Goal: Information Seeking & Learning: Learn about a topic

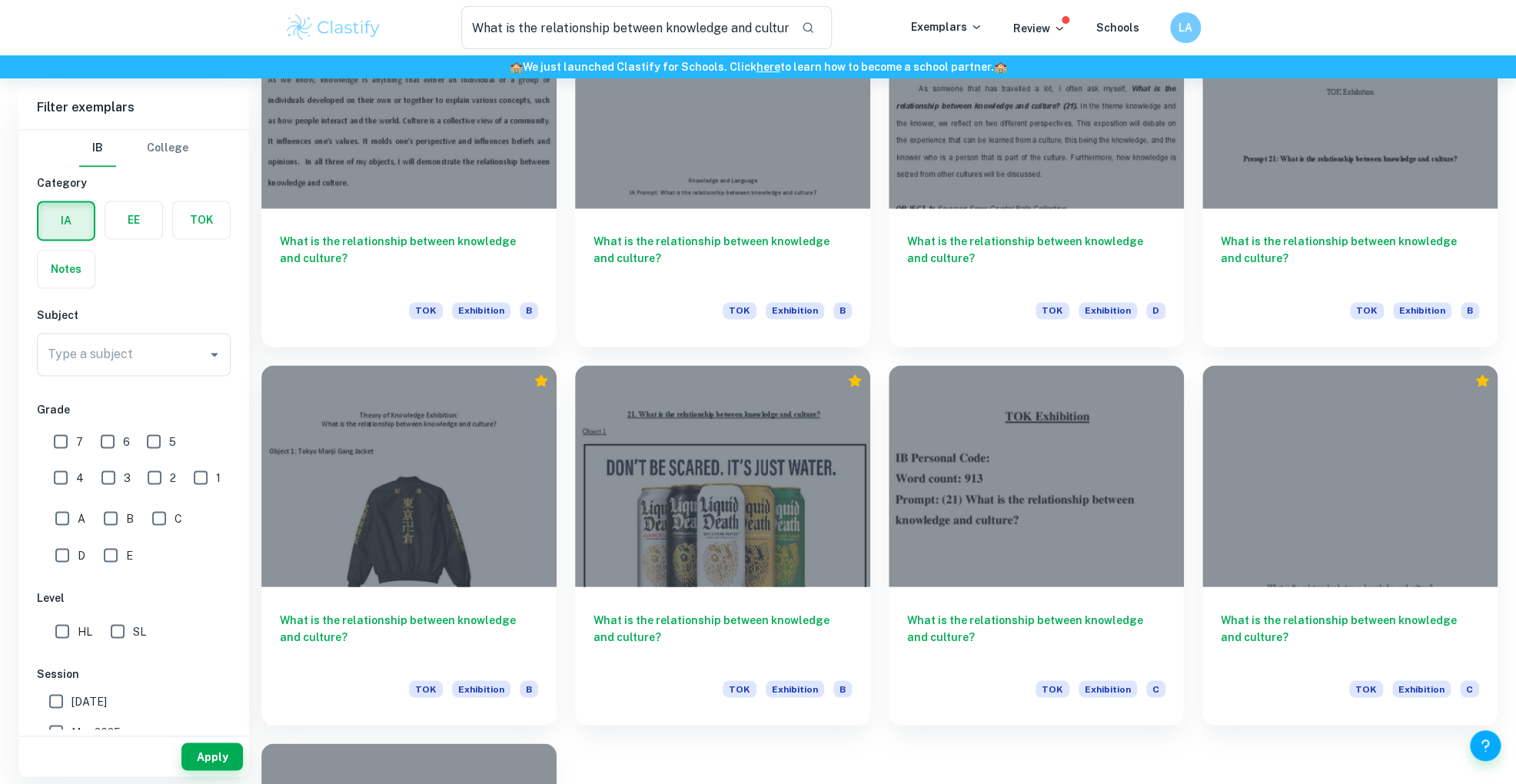
scroll to position [870, 0]
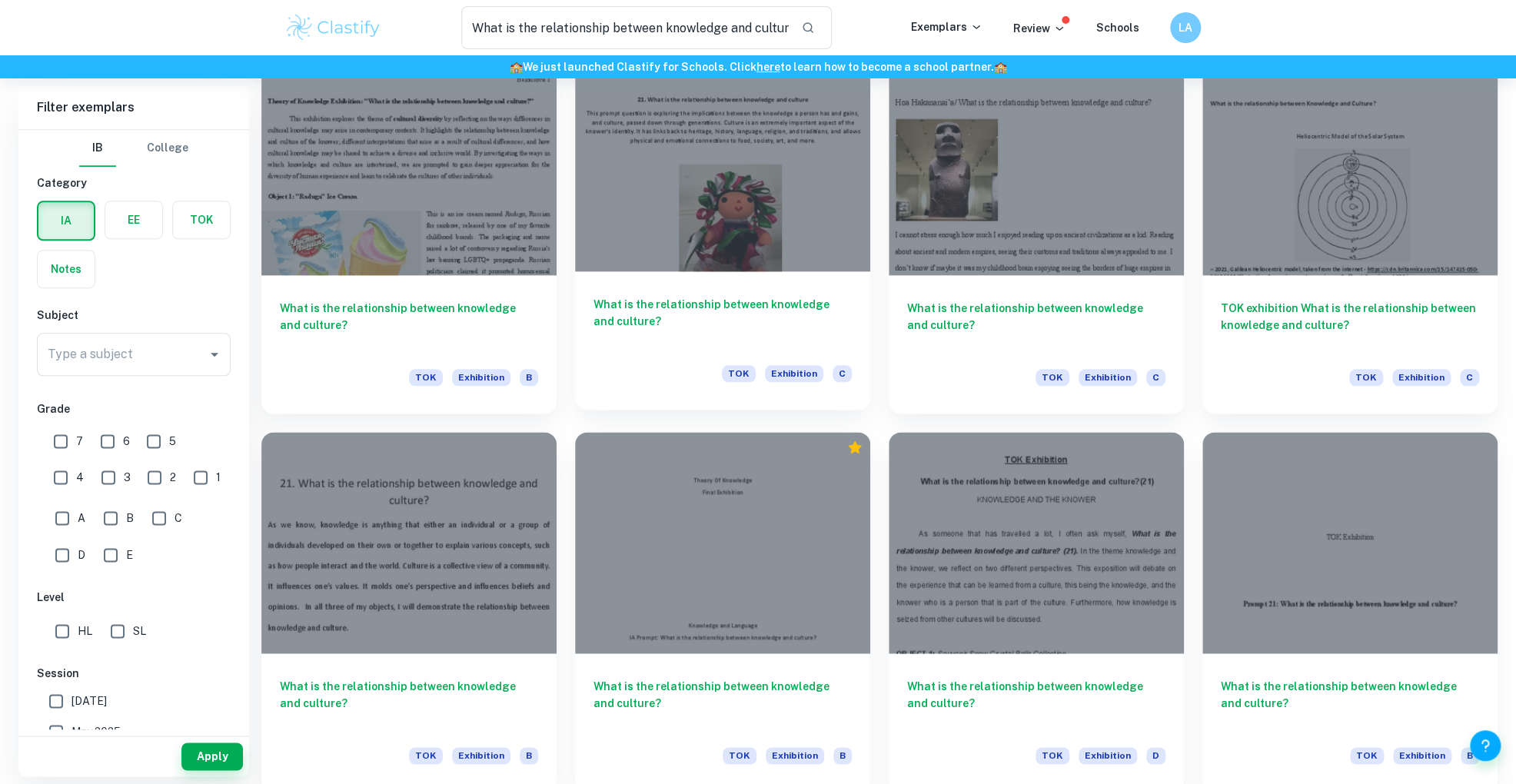
click at [771, 200] on div at bounding box center [722, 160] width 295 height 221
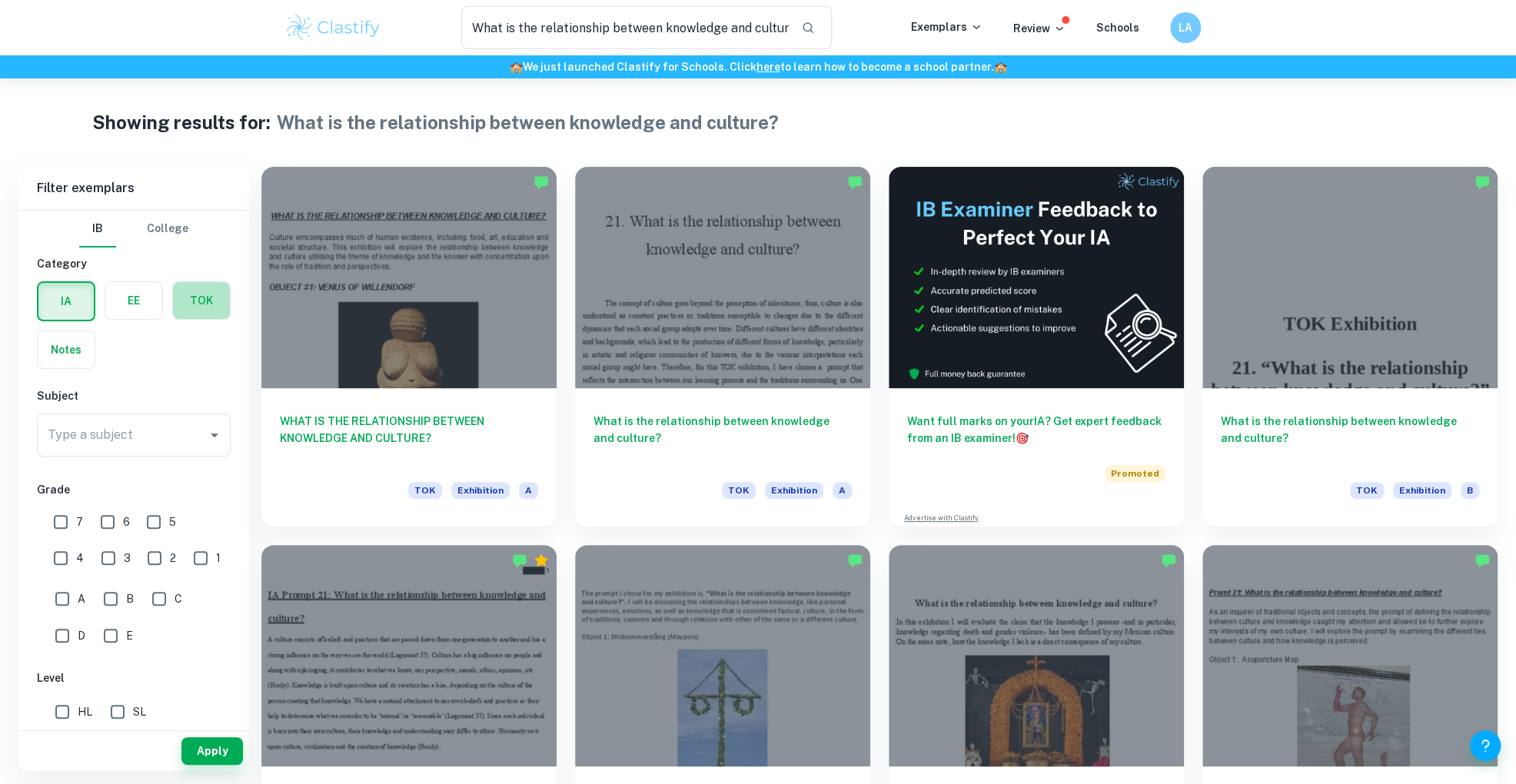
click at [193, 304] on label "button" at bounding box center [201, 300] width 57 height 37
click at [0, 0] on input "radio" at bounding box center [0, 0] width 0 height 0
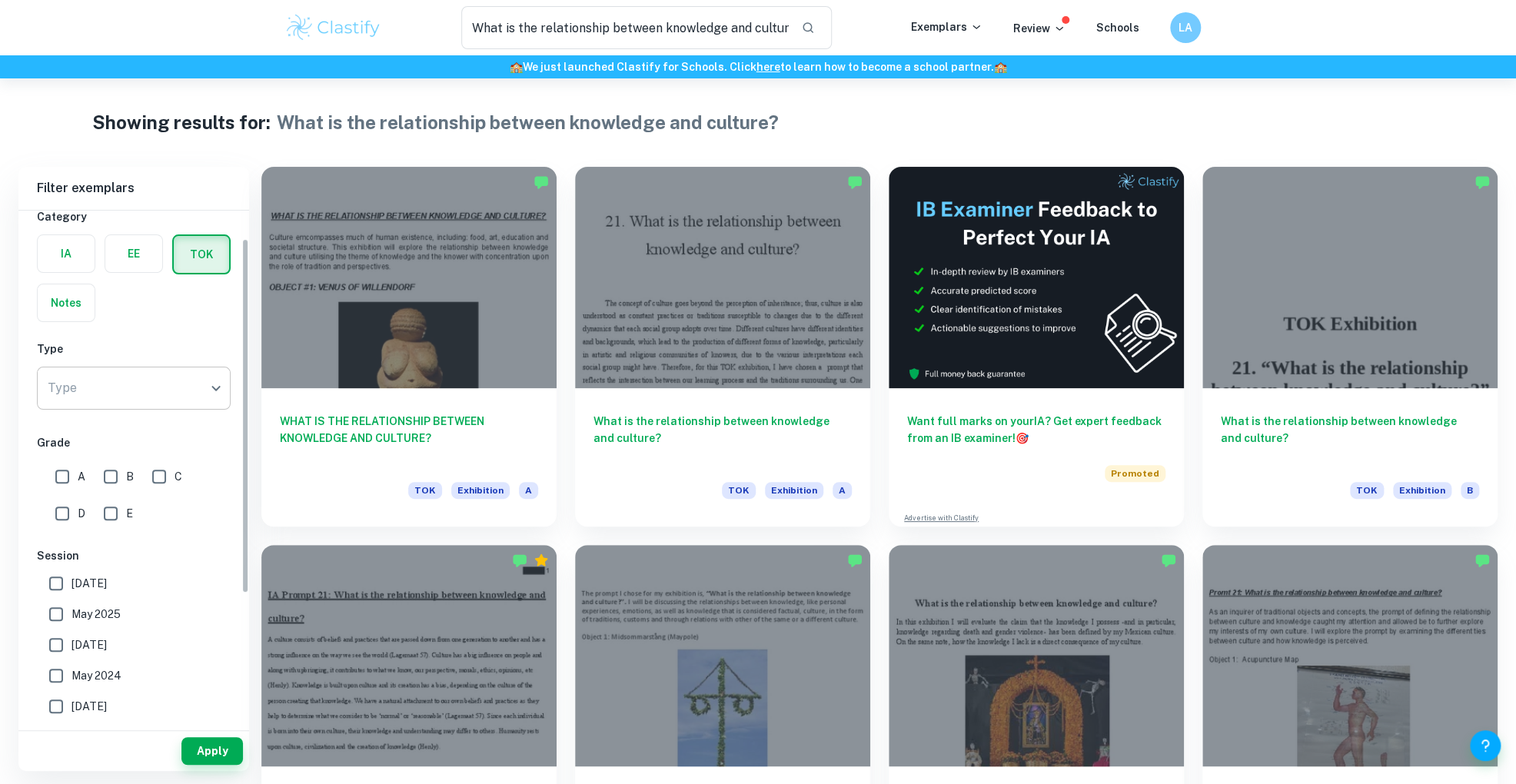
scroll to position [41, 0]
click at [69, 487] on input "A" at bounding box center [62, 482] width 30 height 30
checkbox input "true"
click at [201, 755] on button "Apply" at bounding box center [212, 750] width 62 height 28
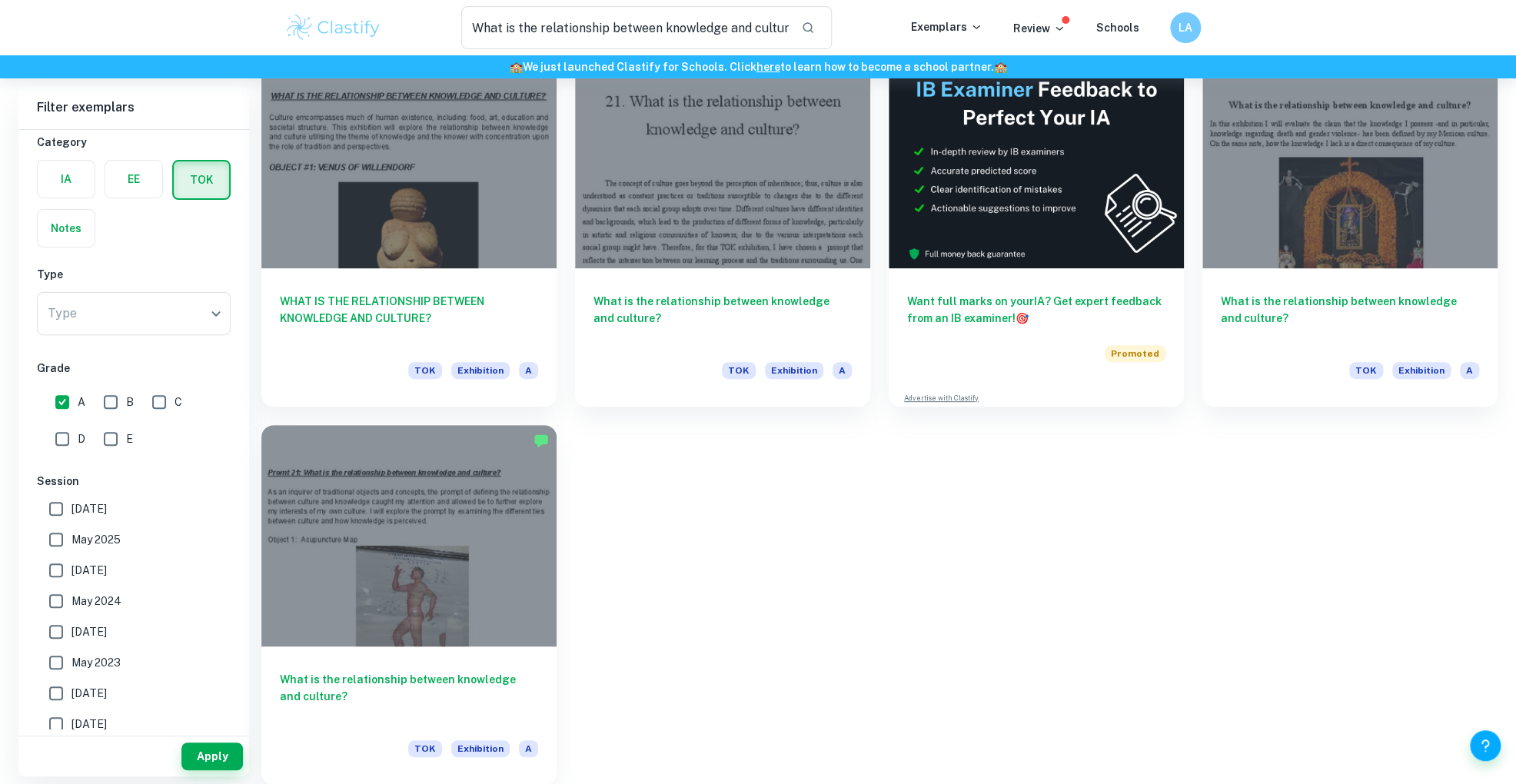
scroll to position [62, 0]
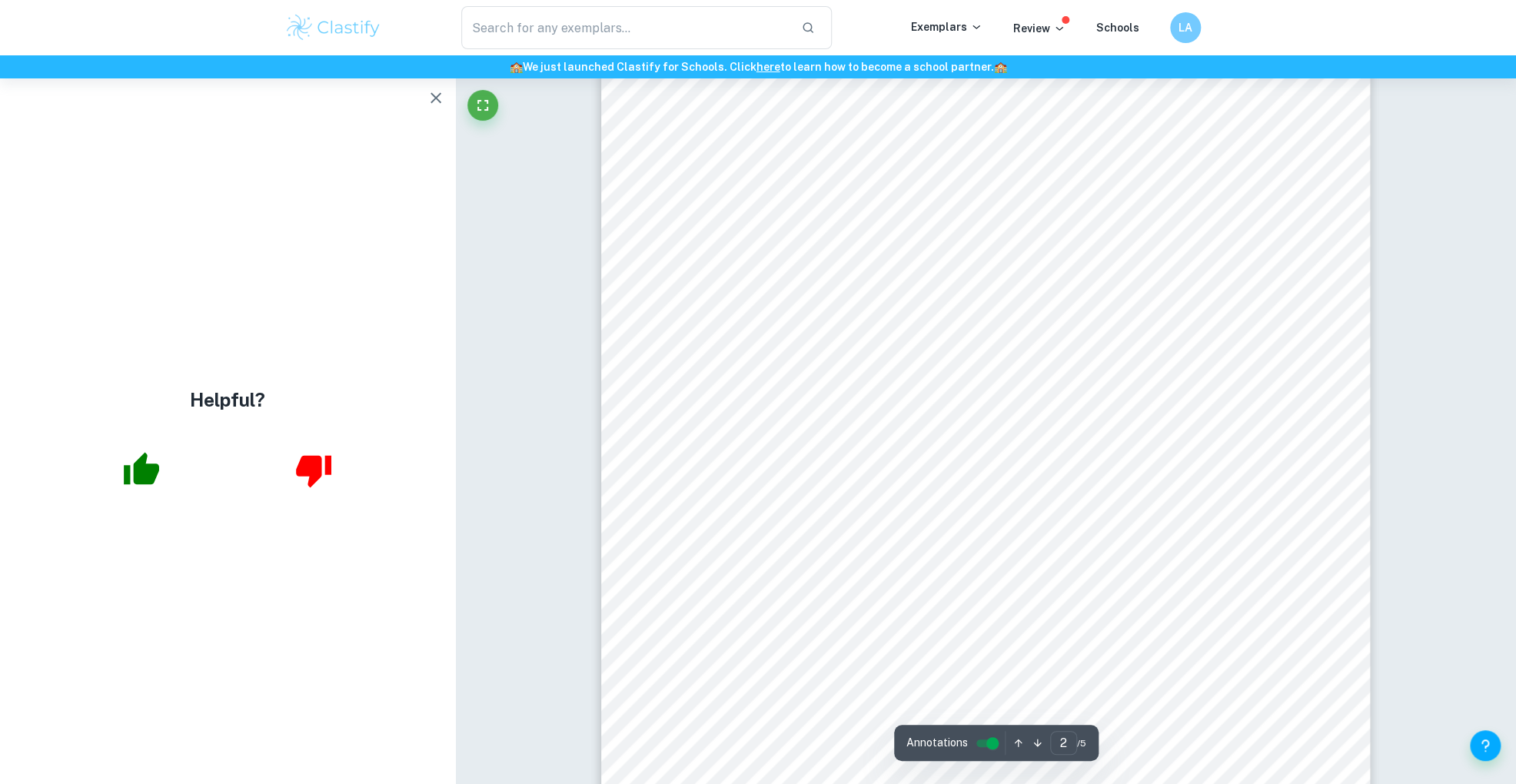
scroll to position [1192, 0]
type input "4"
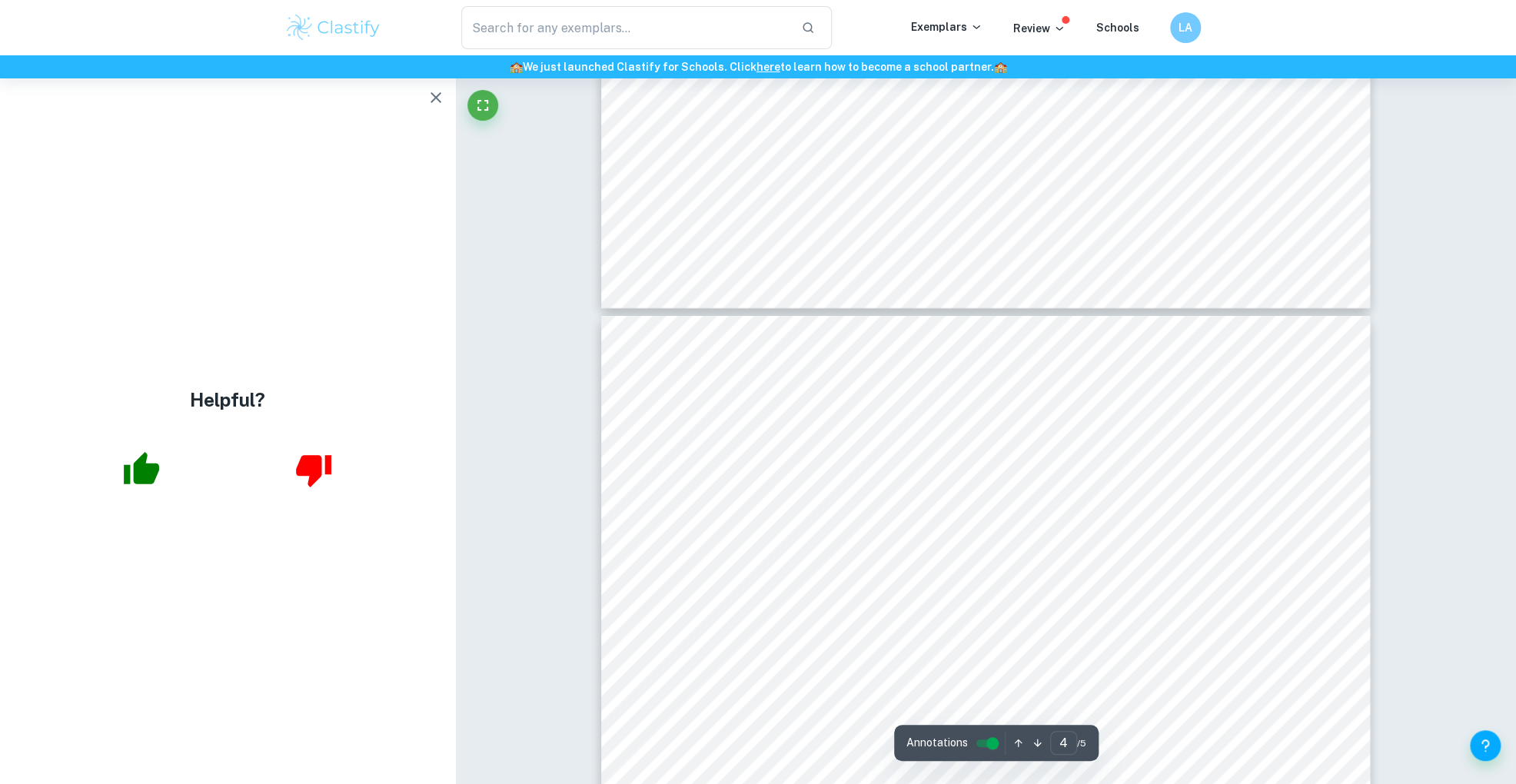
scroll to position [2907, 0]
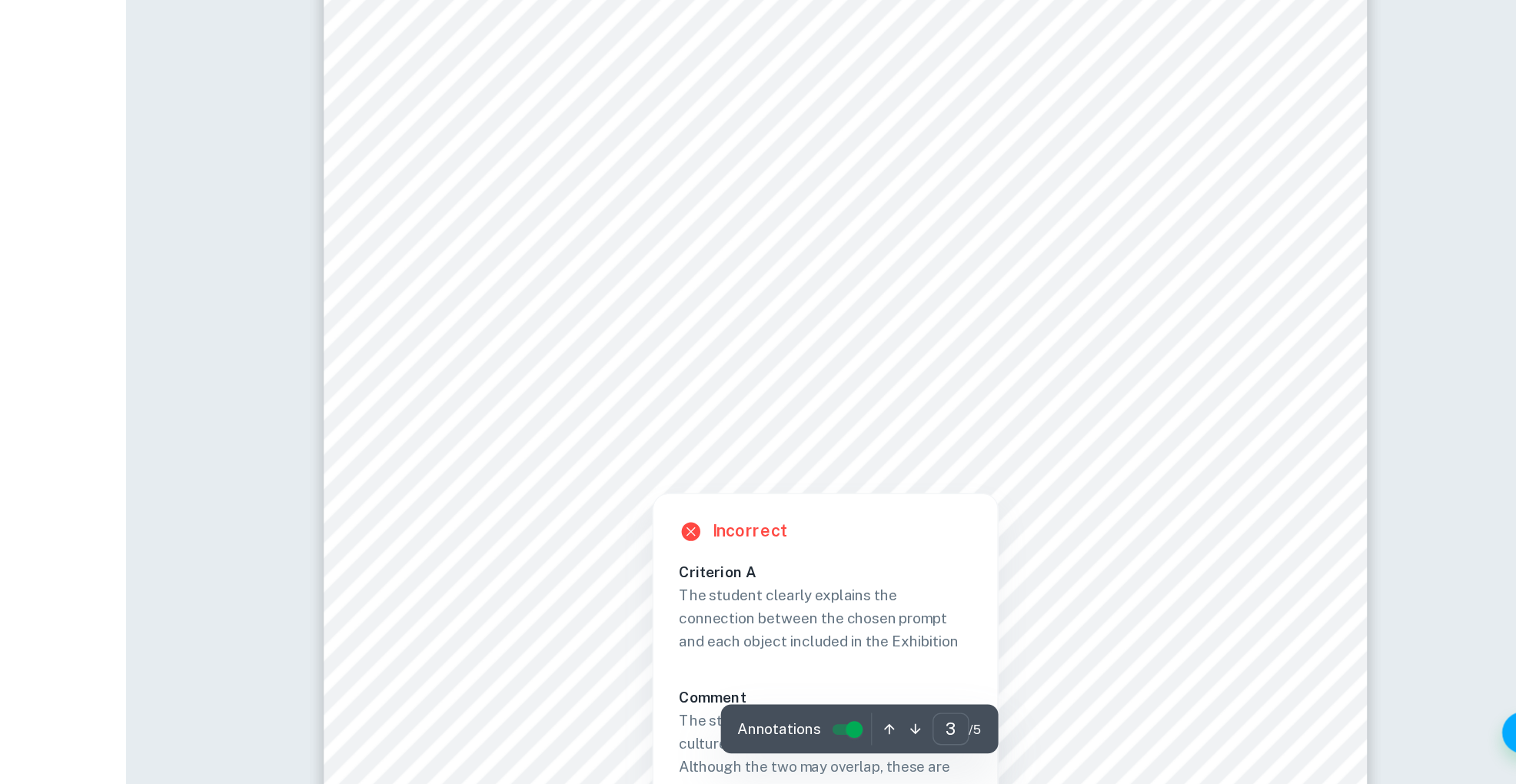
scroll to position [2243, 0]
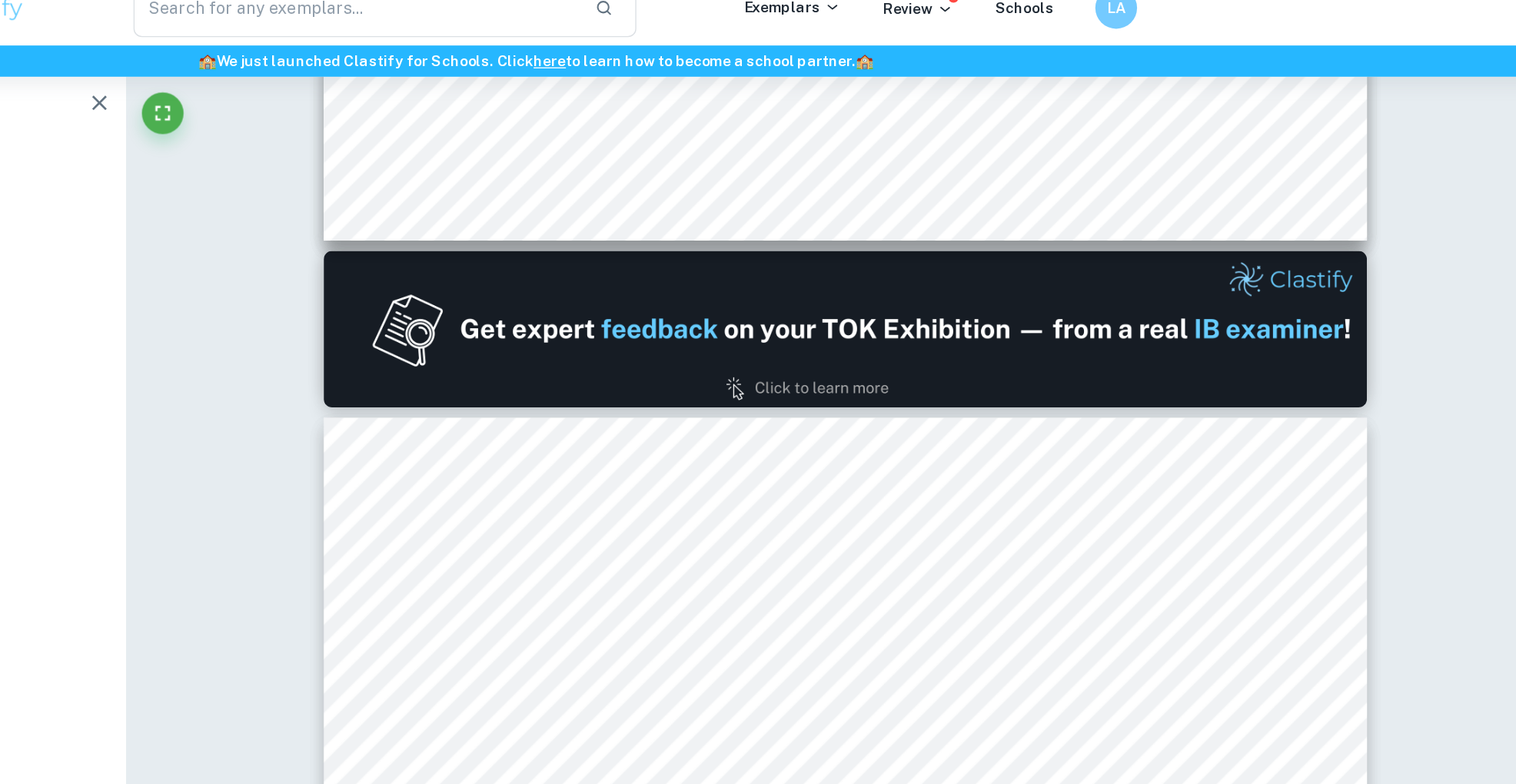
type input "1"
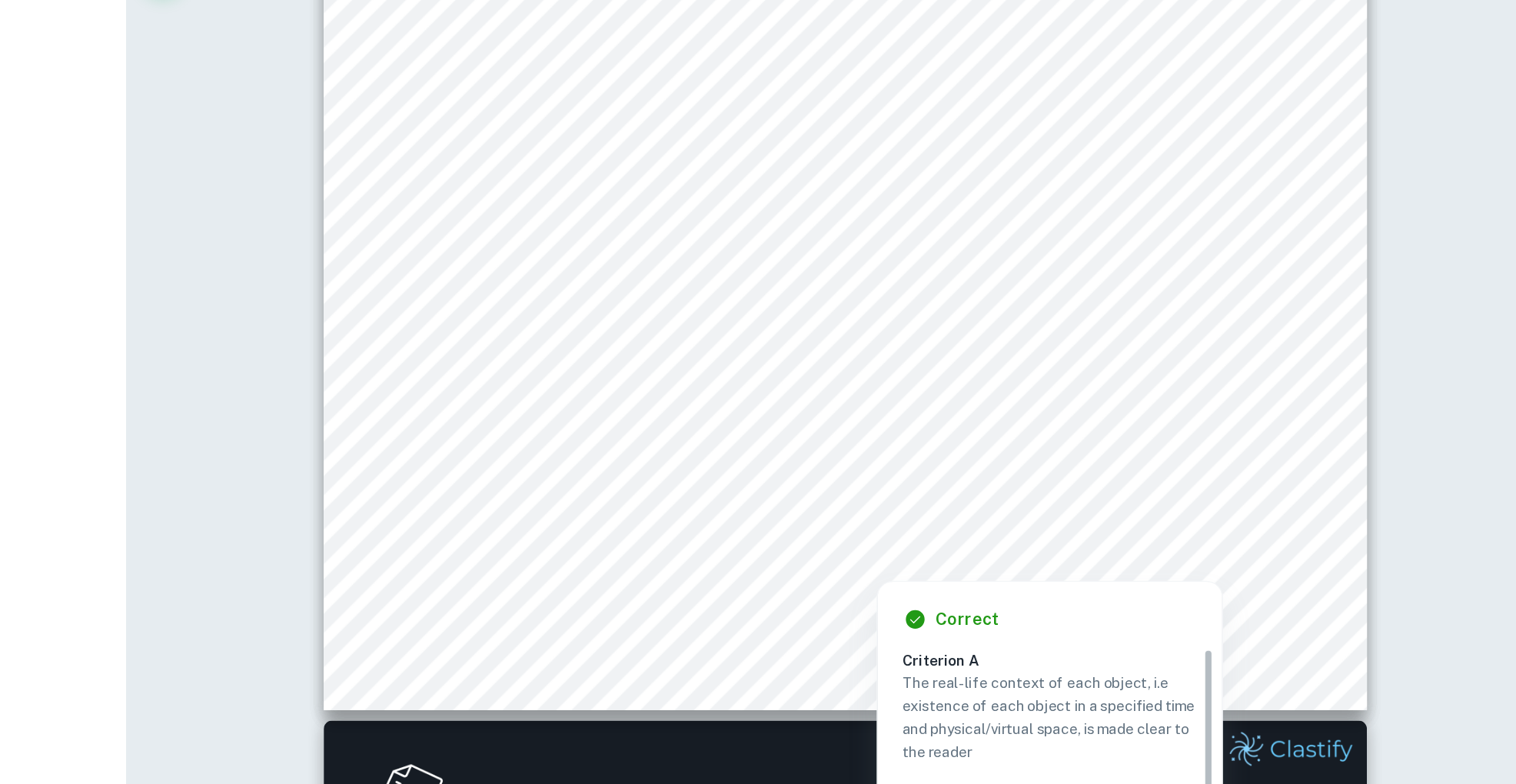
scroll to position [528, 0]
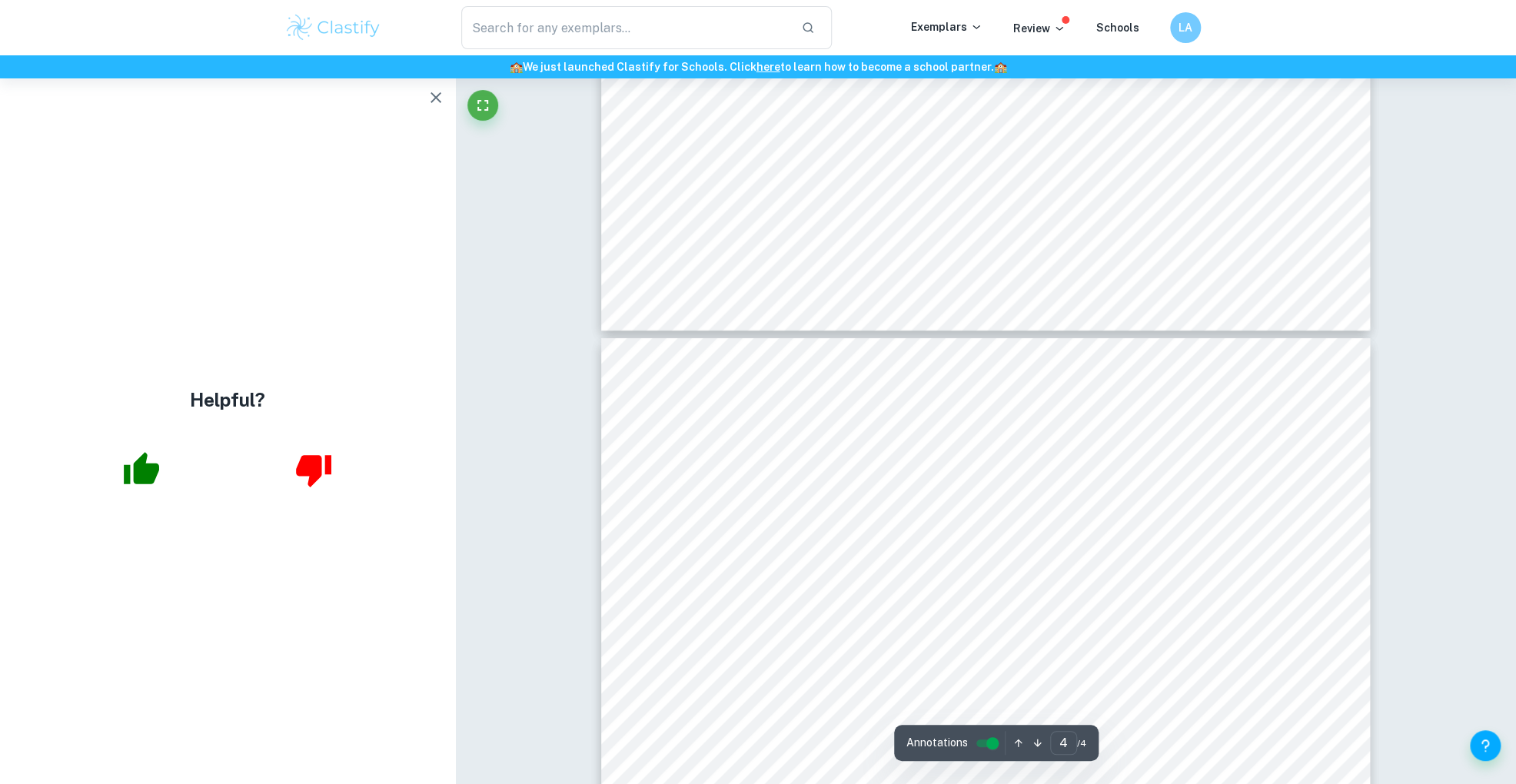
type input "3"
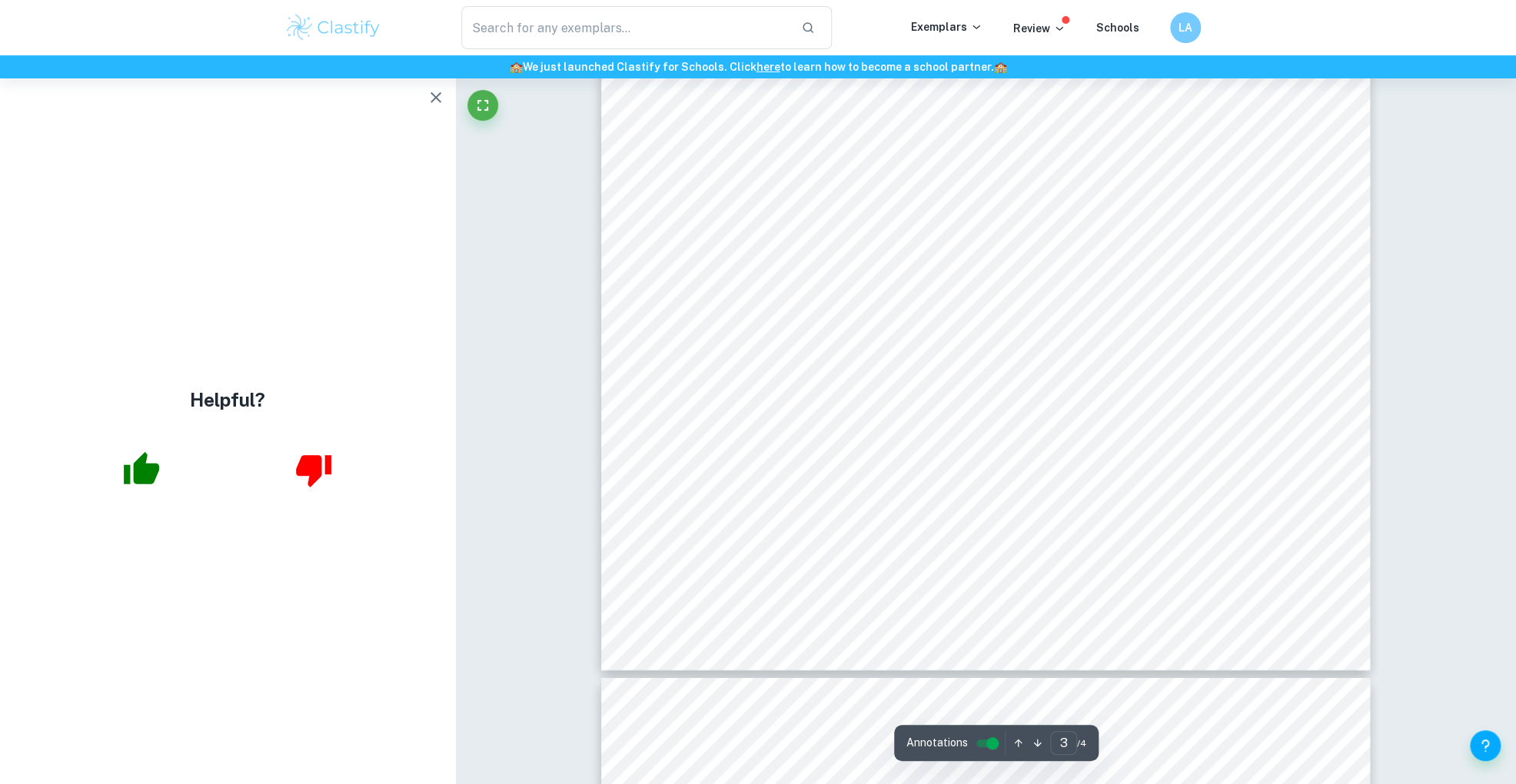
scroll to position [2816, 0]
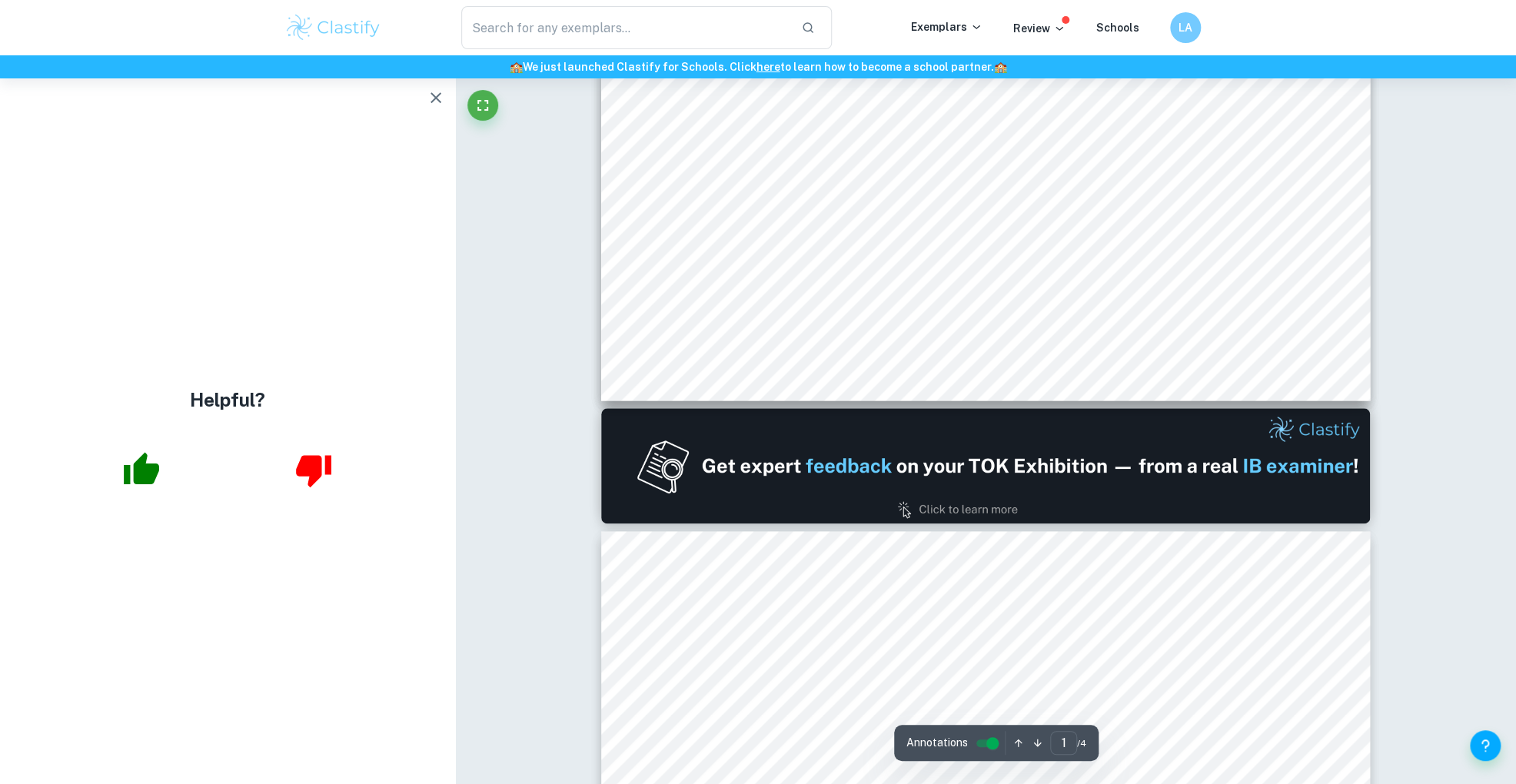
type input "2"
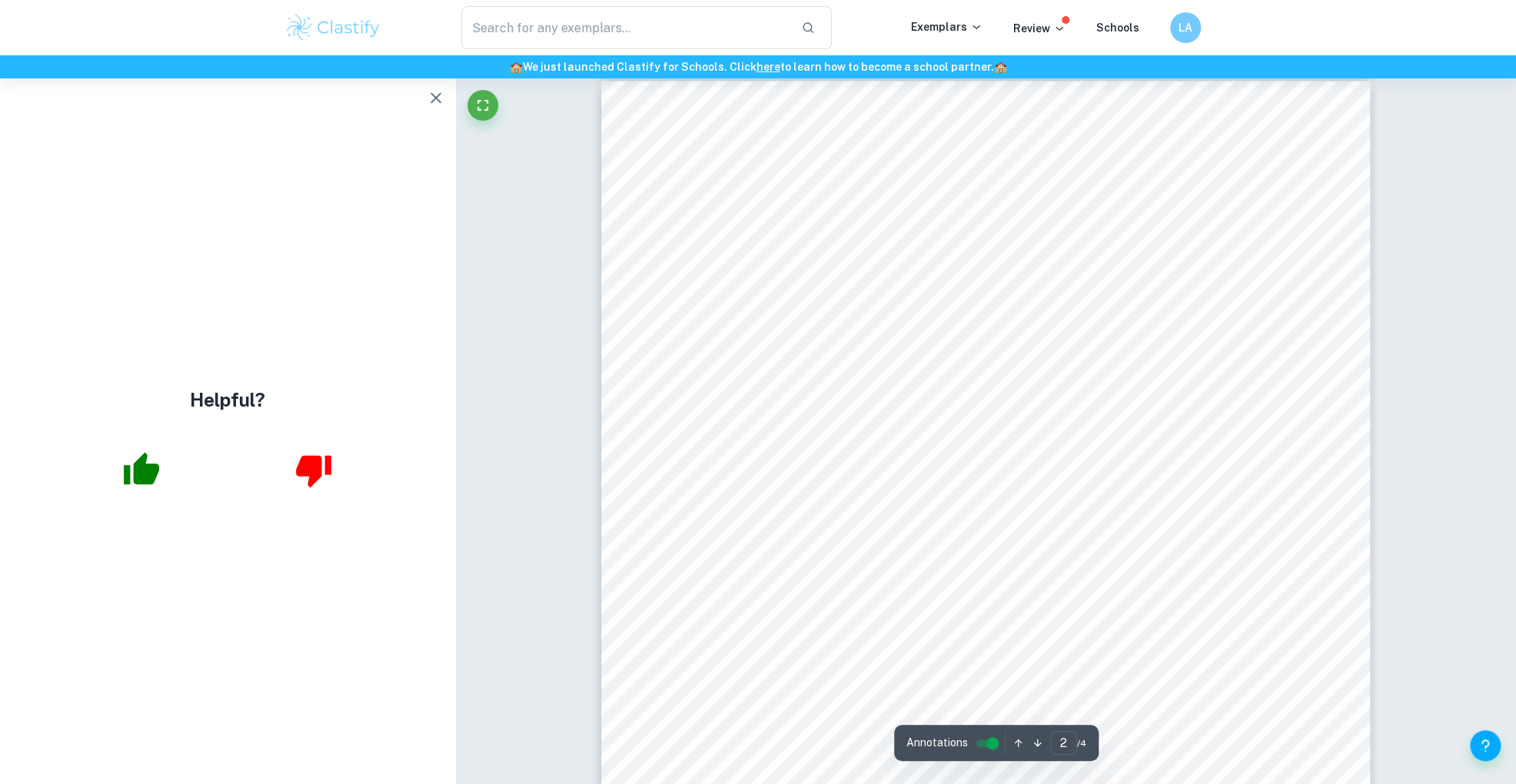
scroll to position [1468, 0]
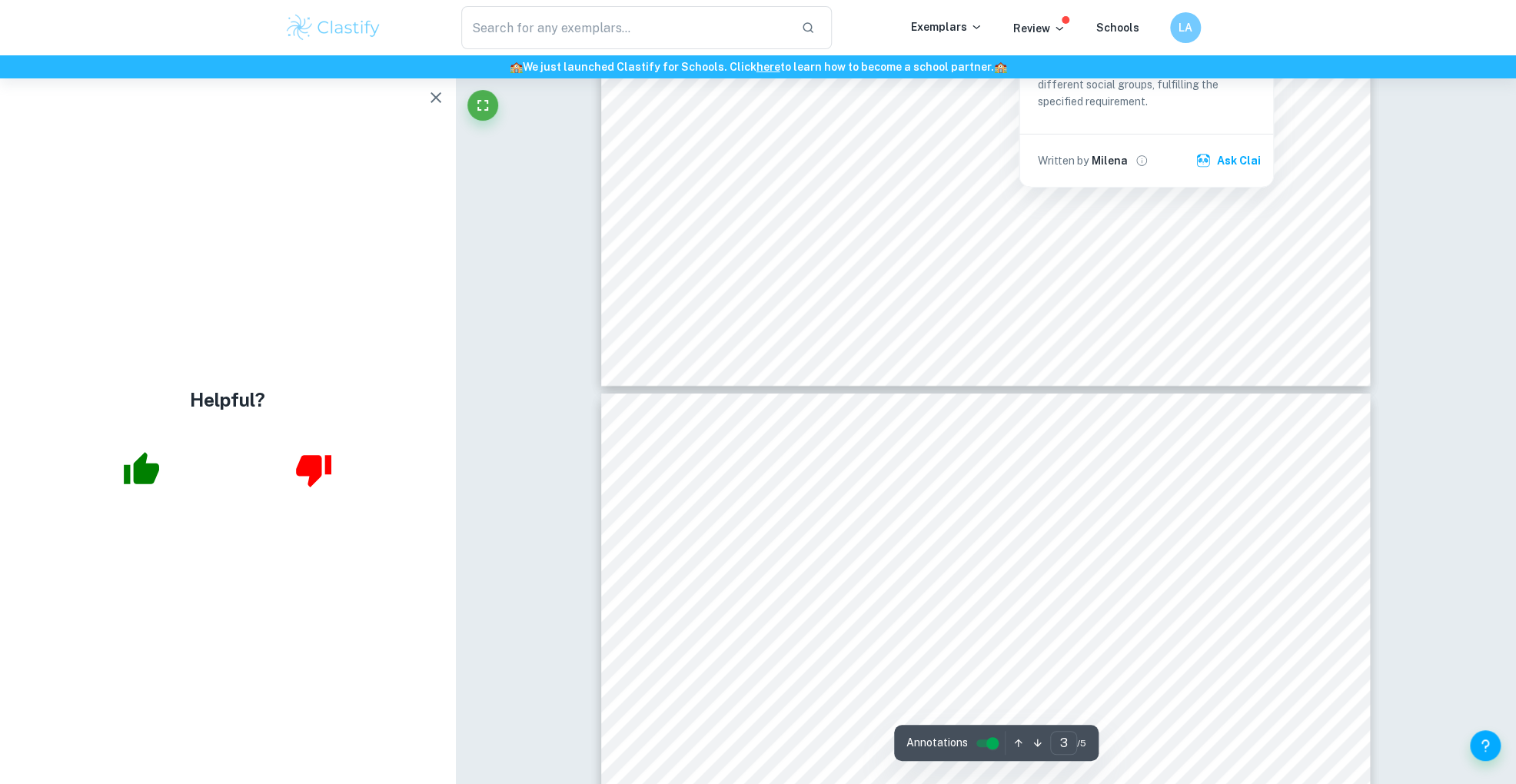
type input "4"
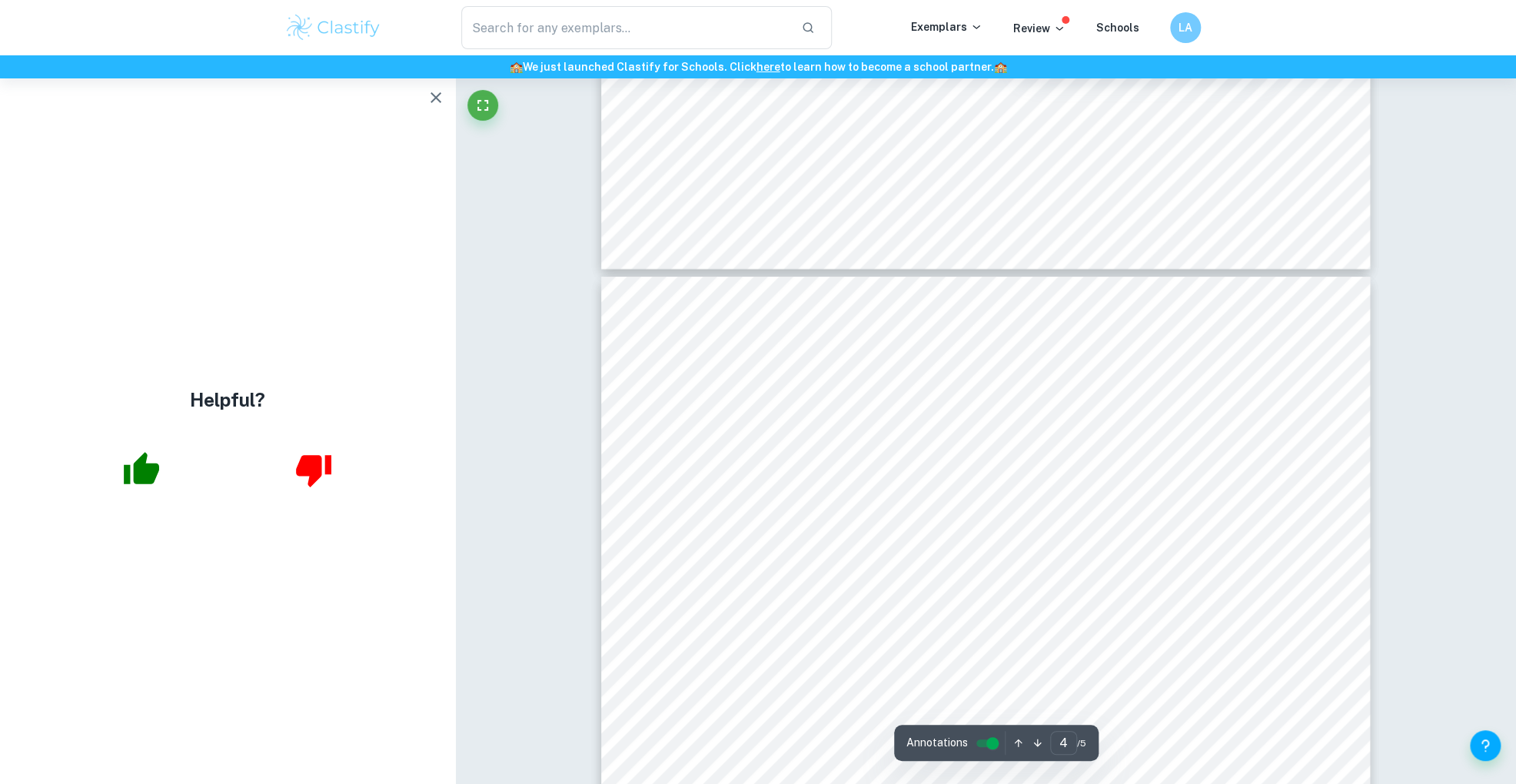
scroll to position [3222, 0]
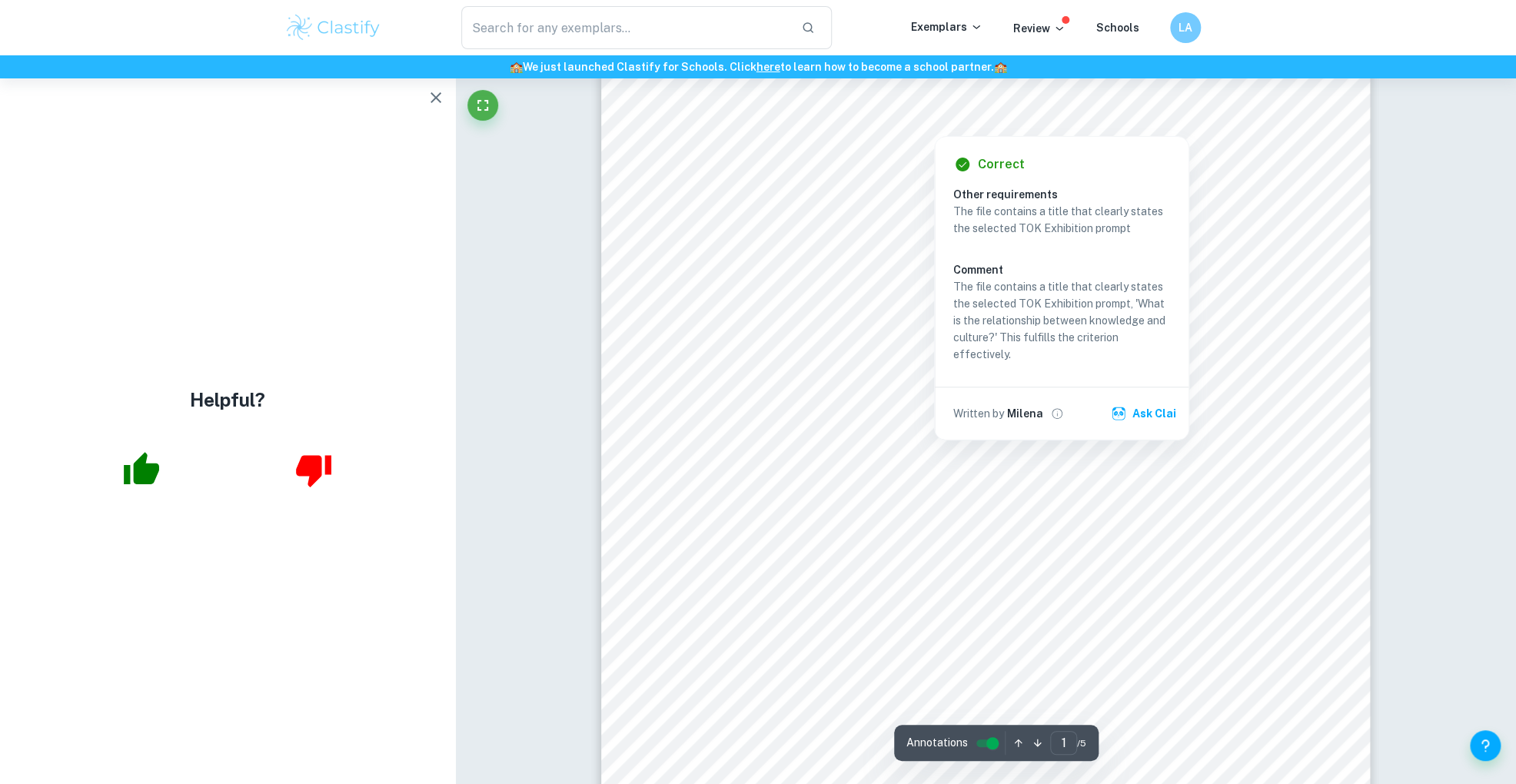
scroll to position [147, 0]
